Goal: Task Accomplishment & Management: Use online tool/utility

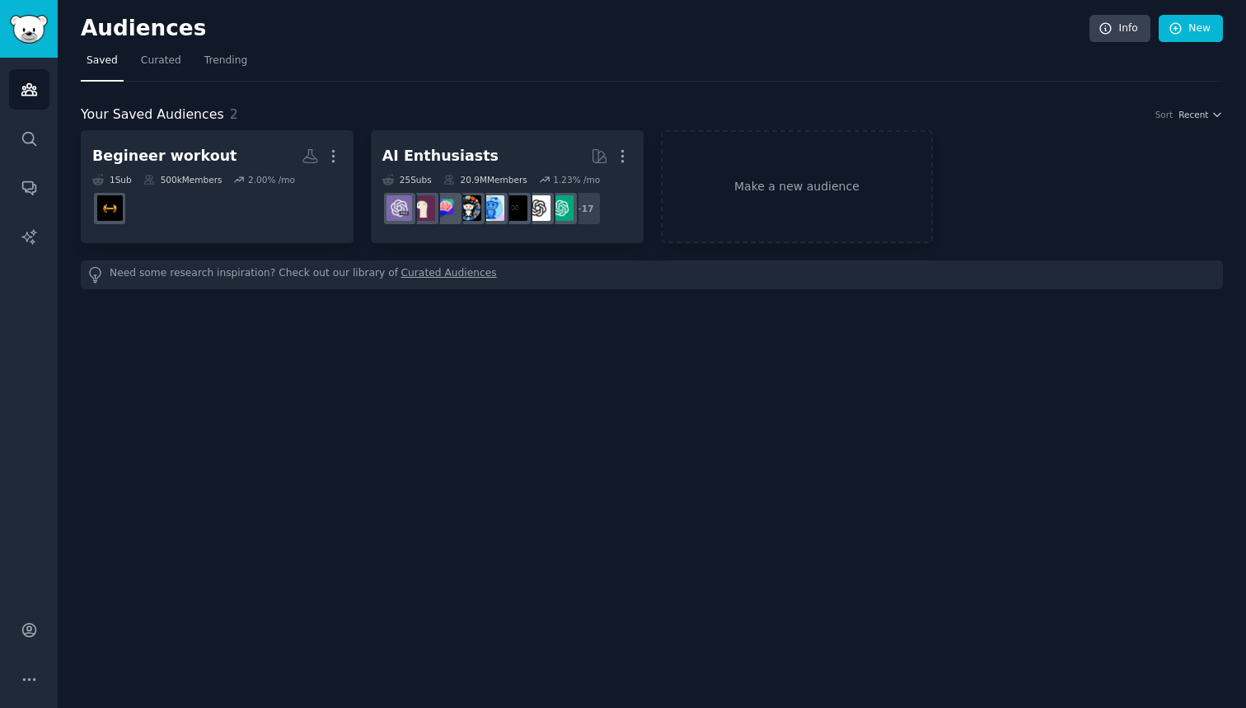
click at [784, 190] on link "Make a new audience" at bounding box center [797, 186] width 273 height 113
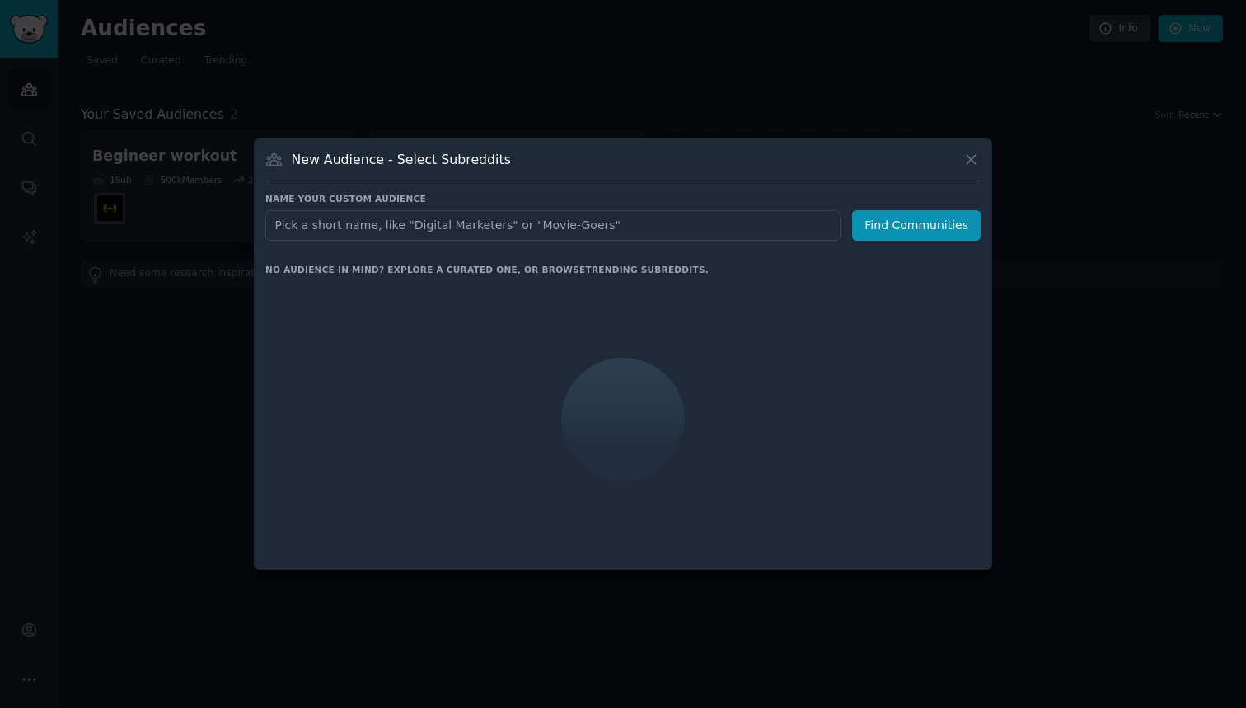
click at [689, 227] on input "text" at bounding box center [552, 225] width 575 height 31
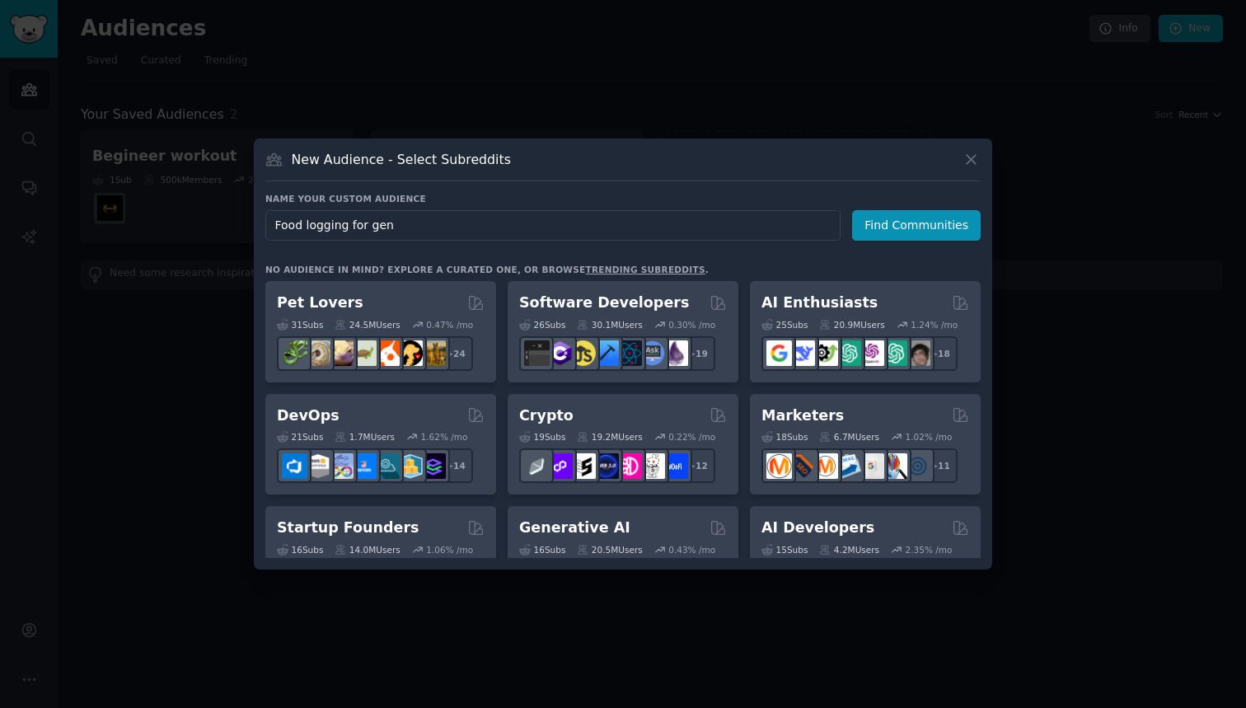
type input "Food logging for genz"
click at [919, 225] on button "Find Communities" at bounding box center [916, 225] width 129 height 31
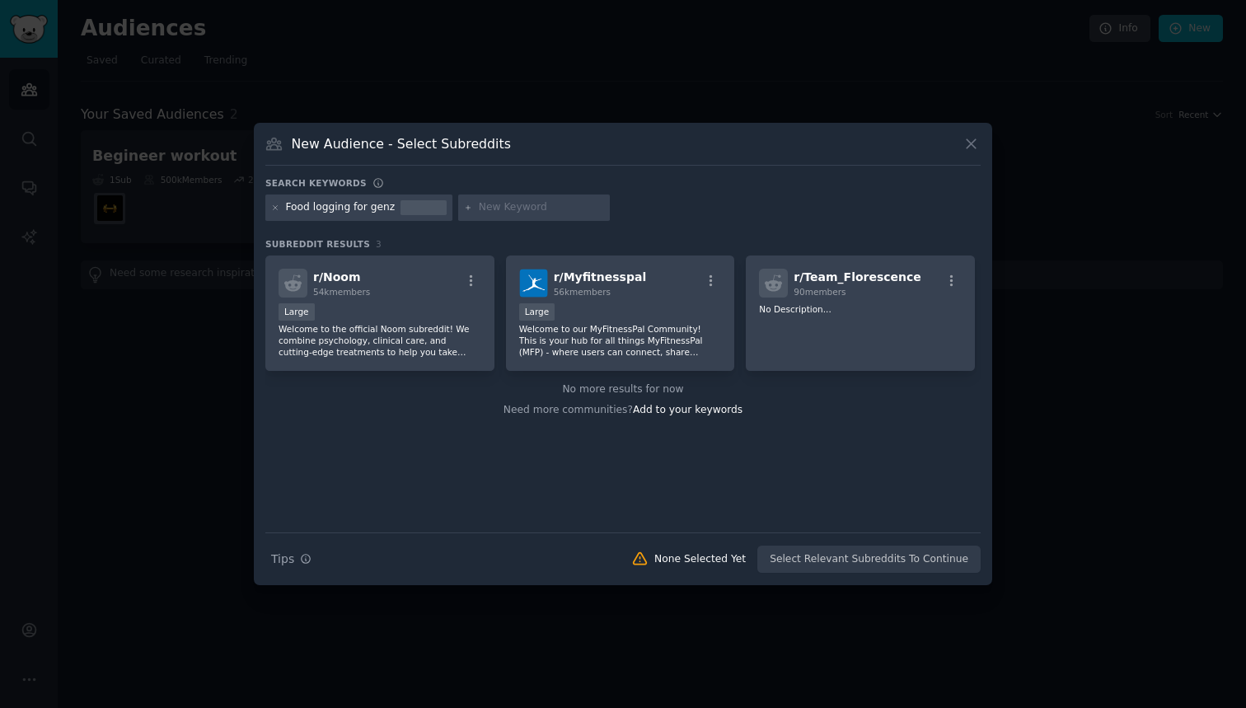
click at [272, 213] on div at bounding box center [275, 207] width 9 height 15
click at [275, 210] on icon at bounding box center [275, 208] width 9 height 9
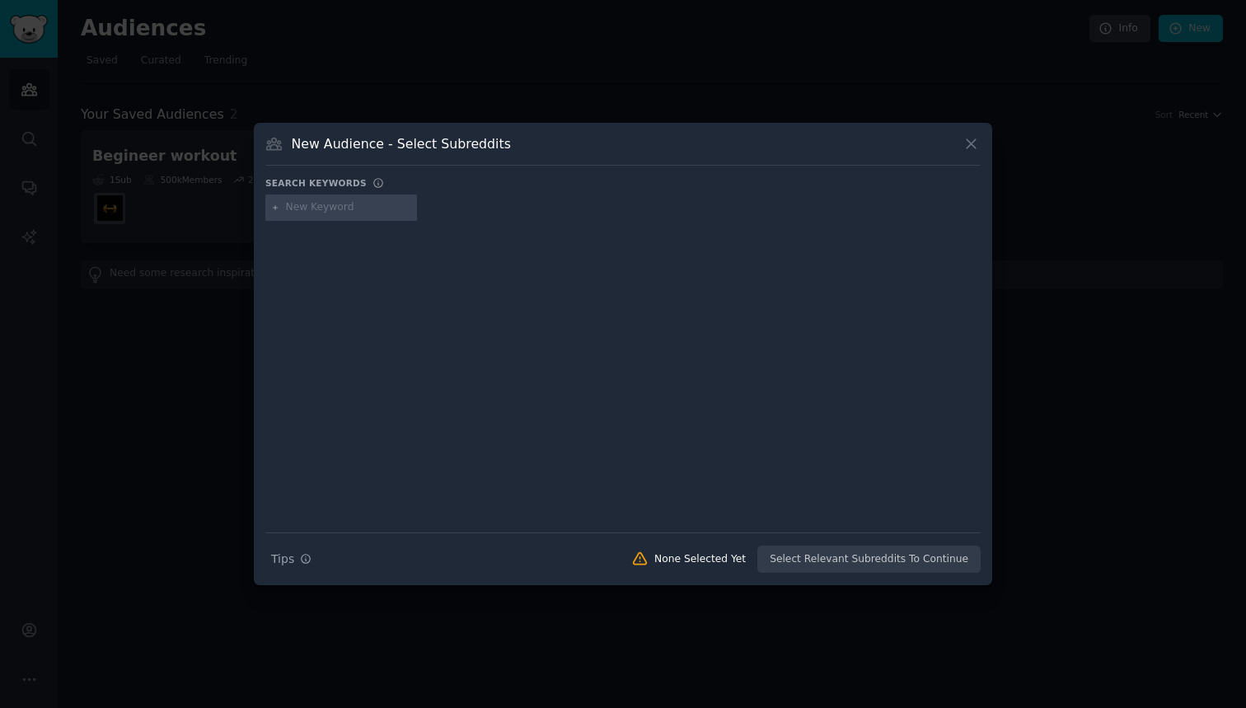
click at [336, 209] on input "text" at bounding box center [348, 207] width 125 height 15
type input "f"
click at [980, 138] on button at bounding box center [971, 143] width 19 height 19
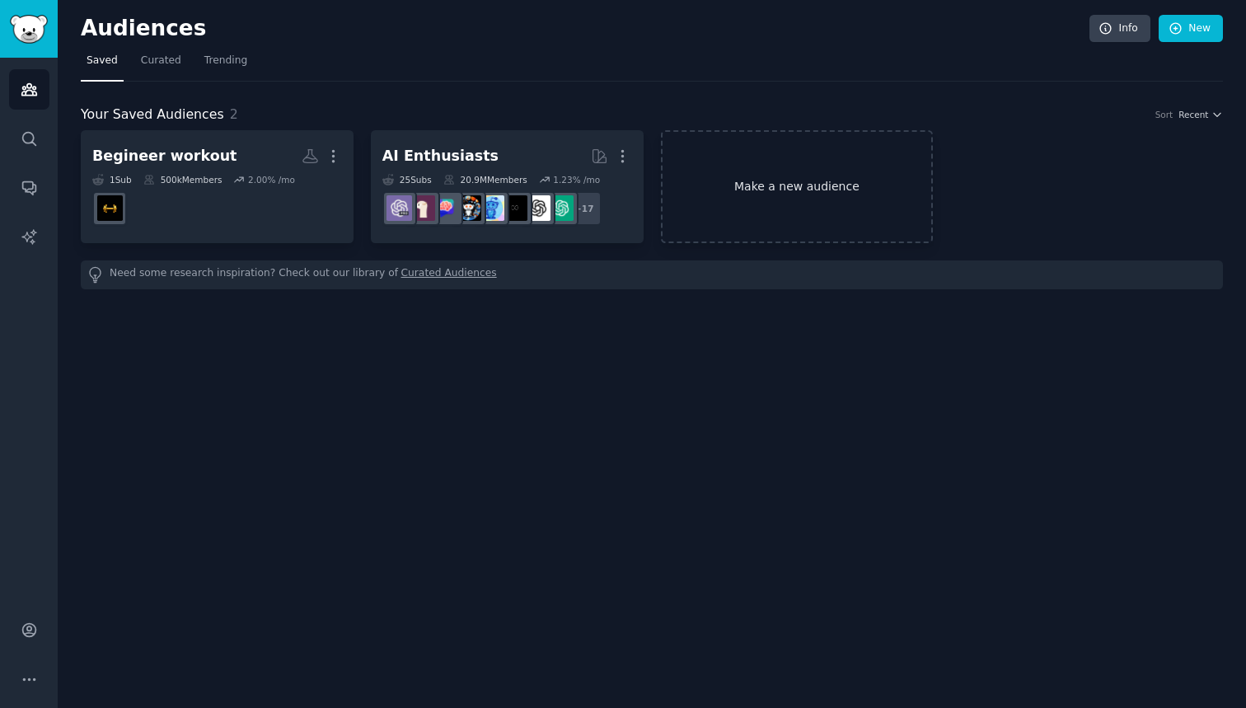
click at [759, 153] on link "Make a new audience" at bounding box center [797, 186] width 273 height 113
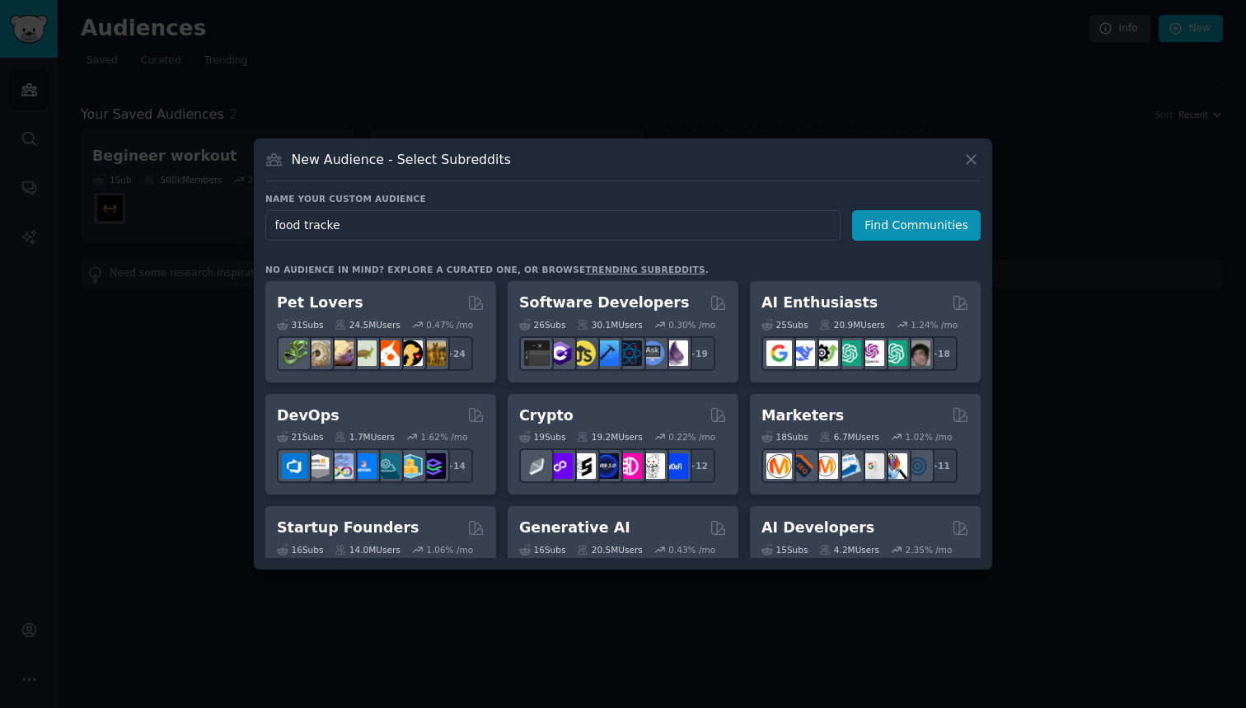
type input "food tracker"
click at [919, 225] on button "Find Communities" at bounding box center [916, 225] width 129 height 31
click at [612, 233] on input "text" at bounding box center [552, 225] width 575 height 31
type input "food trackers"
click at [919, 225] on button "Find Communities" at bounding box center [916, 225] width 129 height 31
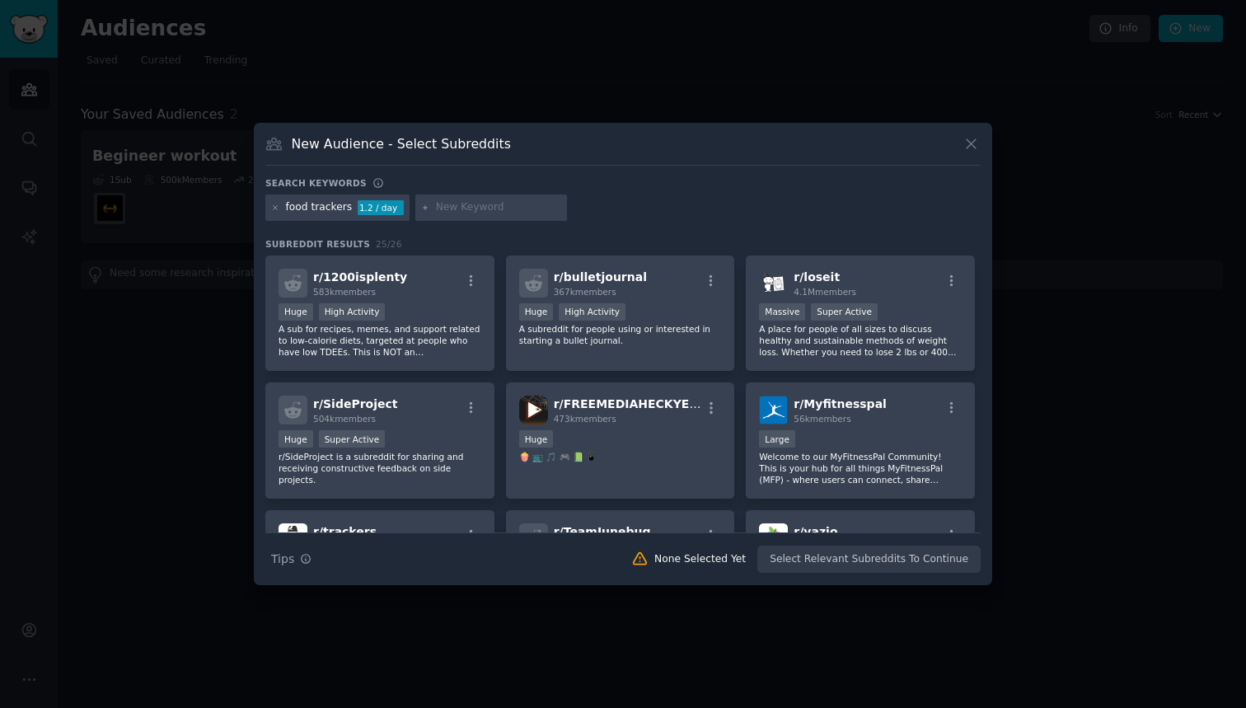
click at [485, 216] on div at bounding box center [491, 208] width 152 height 26
click at [485, 207] on input "text" at bounding box center [498, 207] width 125 height 15
type input "problems"
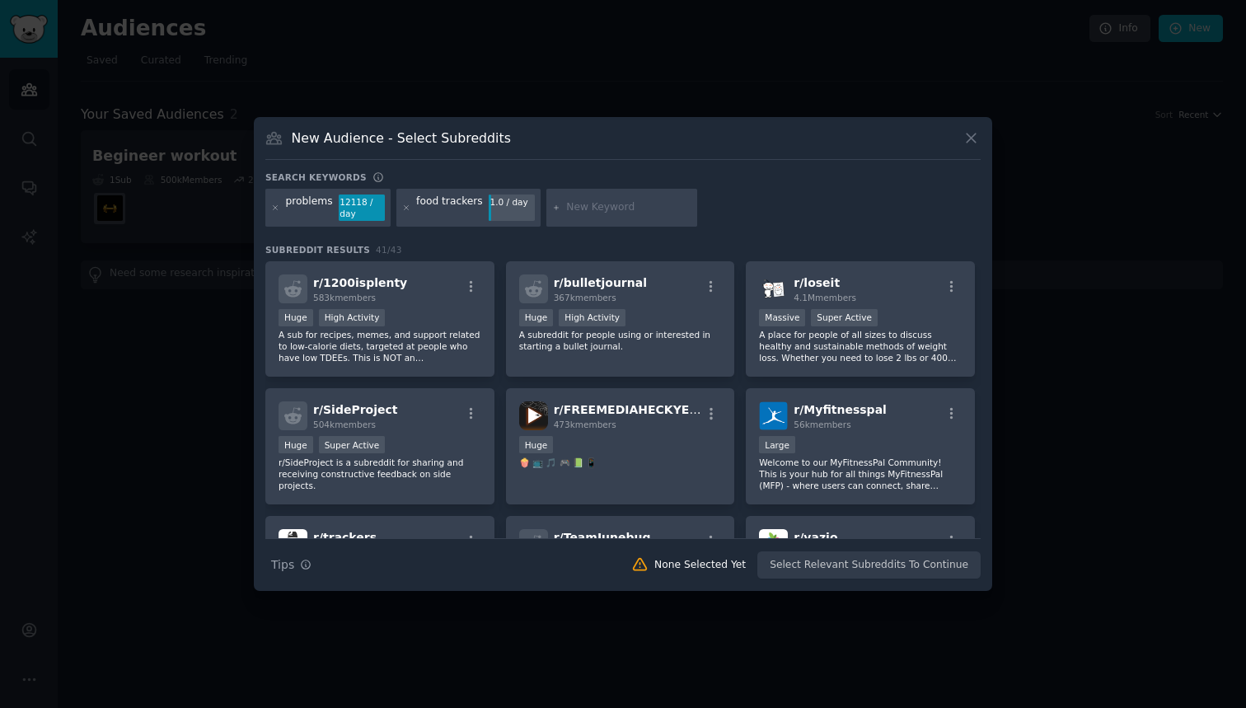
click at [445, 215] on div "food trackers" at bounding box center [449, 208] width 67 height 26
click at [903, 566] on div "Search Tips Tips None Selected Yet Select Relevant Subreddits To Continue" at bounding box center [623, 558] width 716 height 41
click at [838, 569] on div "Search Tips Tips None Selected Yet Select Relevant Subreddits To Continue" at bounding box center [623, 558] width 716 height 41
click at [866, 224] on div "problems 12118 / day food trackers 1.0 / day" at bounding box center [623, 211] width 716 height 44
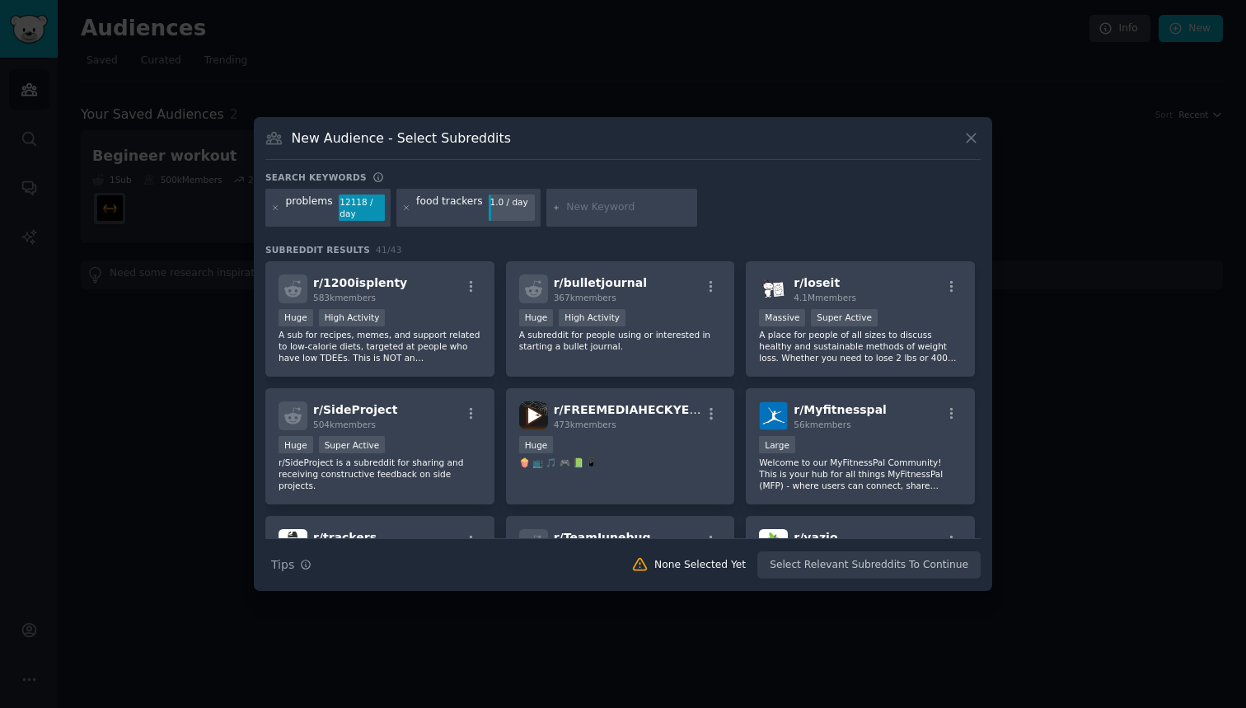
click at [972, 144] on icon at bounding box center [971, 137] width 17 height 17
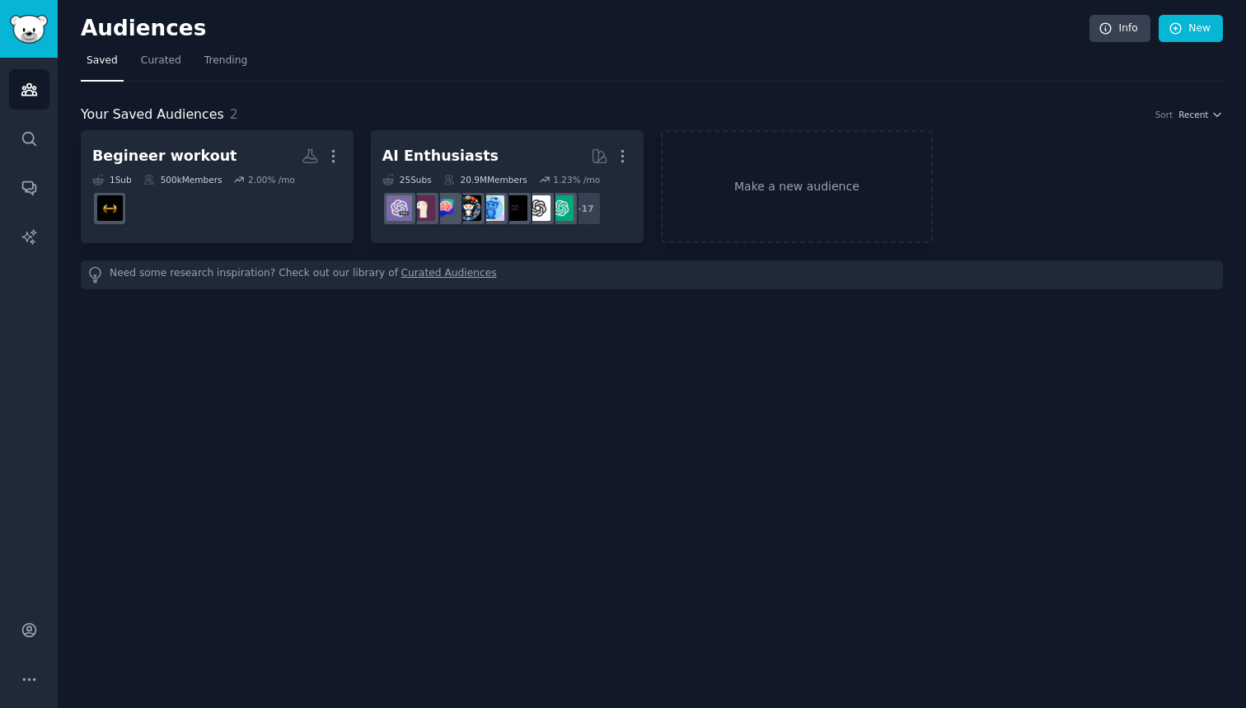
click at [801, 347] on div "Audiences Info New Saved Curated Trending Your Saved Audiences 2 Sort Recent Be…" at bounding box center [652, 354] width 1189 height 708
